Goal: Task Accomplishment & Management: Manage account settings

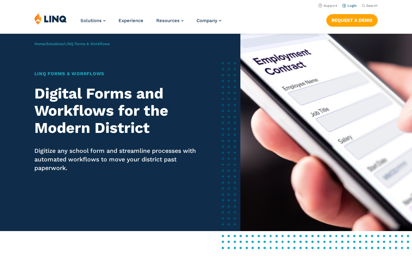
click at [350, 6] on link "Login" at bounding box center [349, 6] width 14 height 4
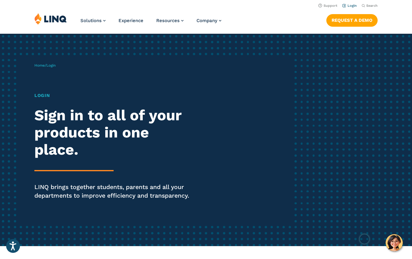
click at [348, 6] on link "Login" at bounding box center [349, 6] width 14 height 4
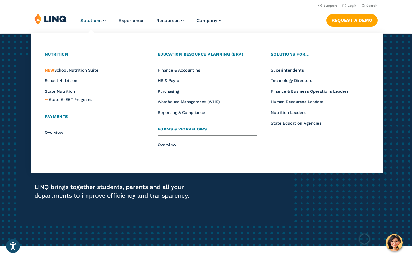
click at [172, 129] on span "Forms & Workflows" at bounding box center [182, 129] width 49 height 5
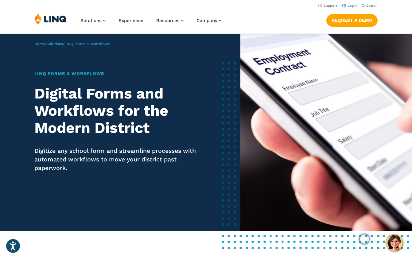
click at [352, 4] on link "Login" at bounding box center [349, 6] width 14 height 4
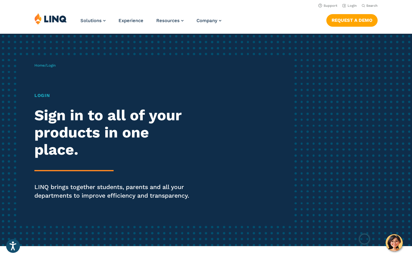
click at [45, 97] on h1 "Login" at bounding box center [113, 95] width 159 height 7
